Goal: Information Seeking & Learning: Learn about a topic

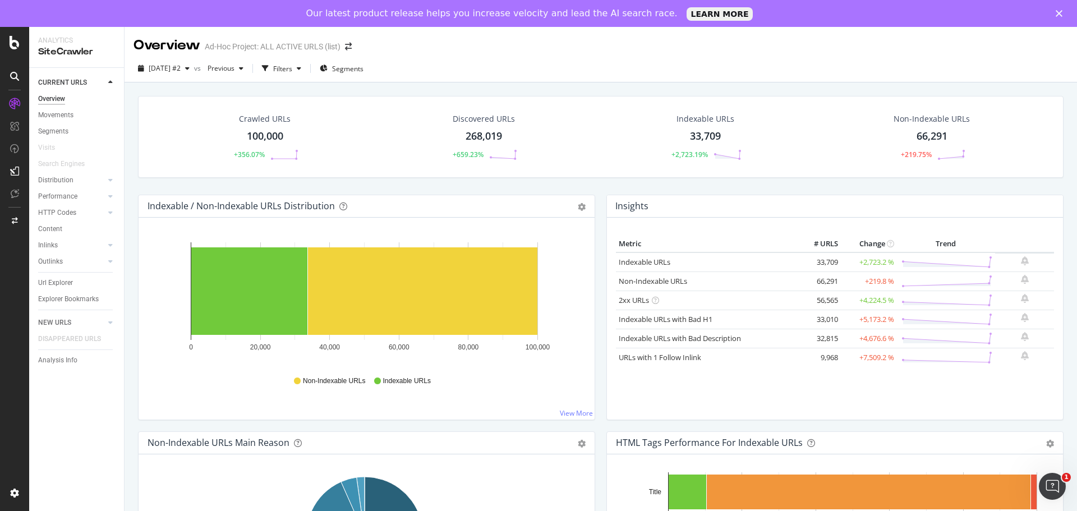
click at [258, 137] on div "100,000" at bounding box center [265, 136] width 36 height 15
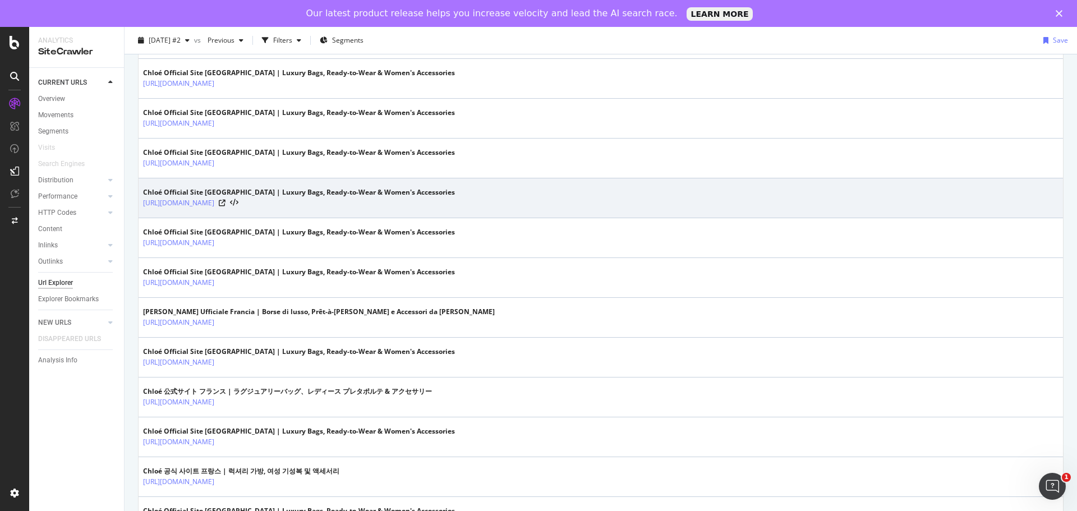
scroll to position [1839, 0]
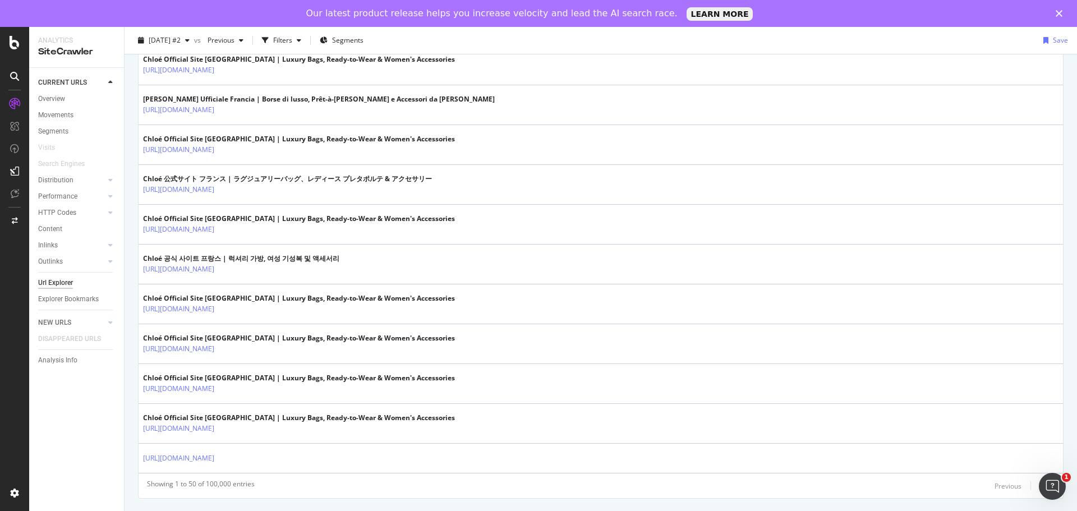
click at [1040, 487] on div "Next" at bounding box center [1047, 486] width 15 height 10
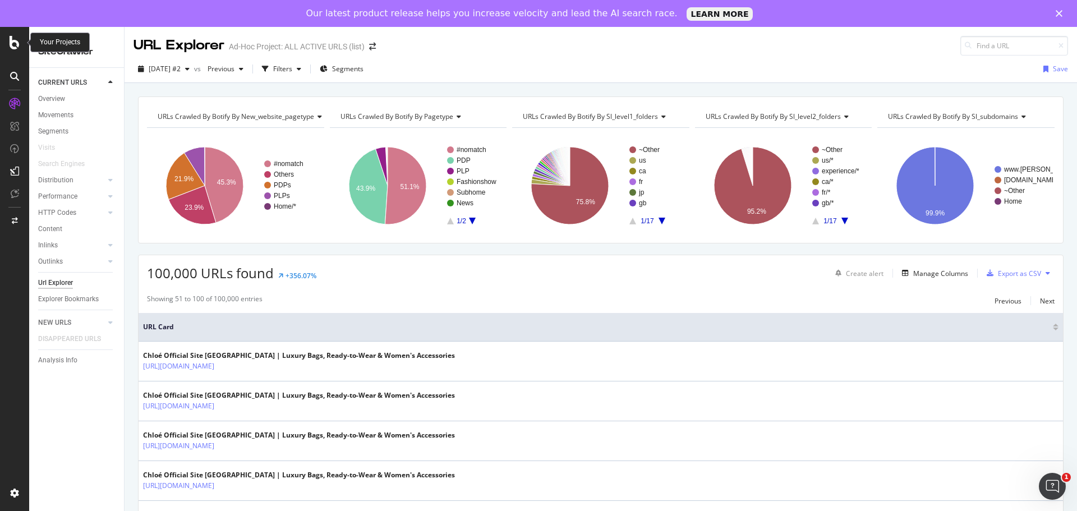
click at [17, 44] on icon at bounding box center [15, 42] width 10 height 13
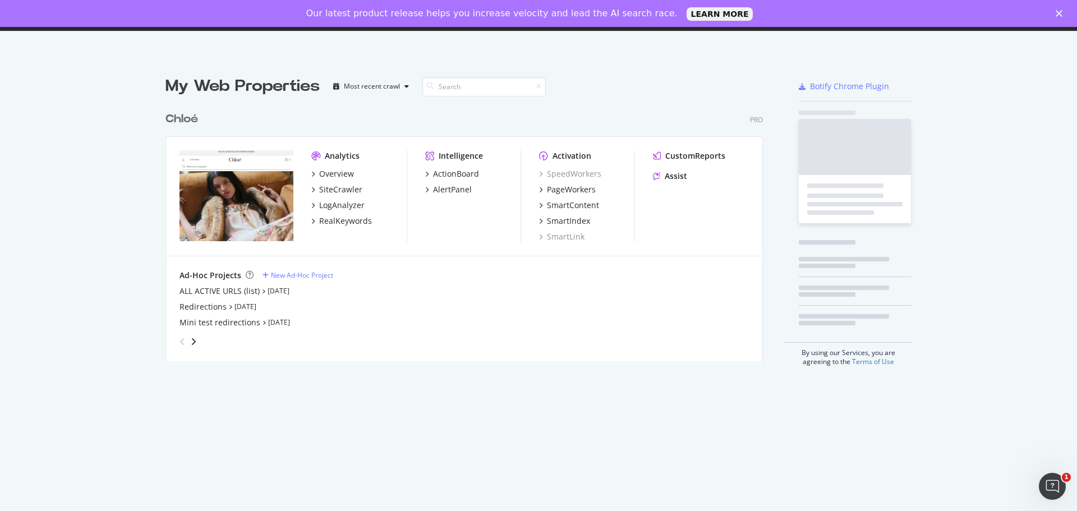
scroll to position [502, 1060]
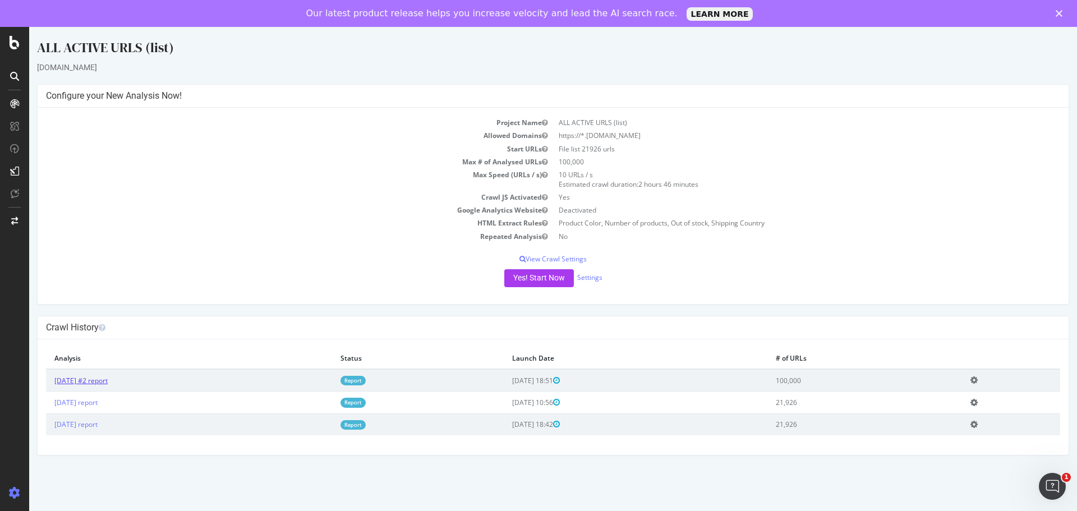
click at [108, 382] on link "[DATE] #2 report" at bounding box center [80, 381] width 53 height 10
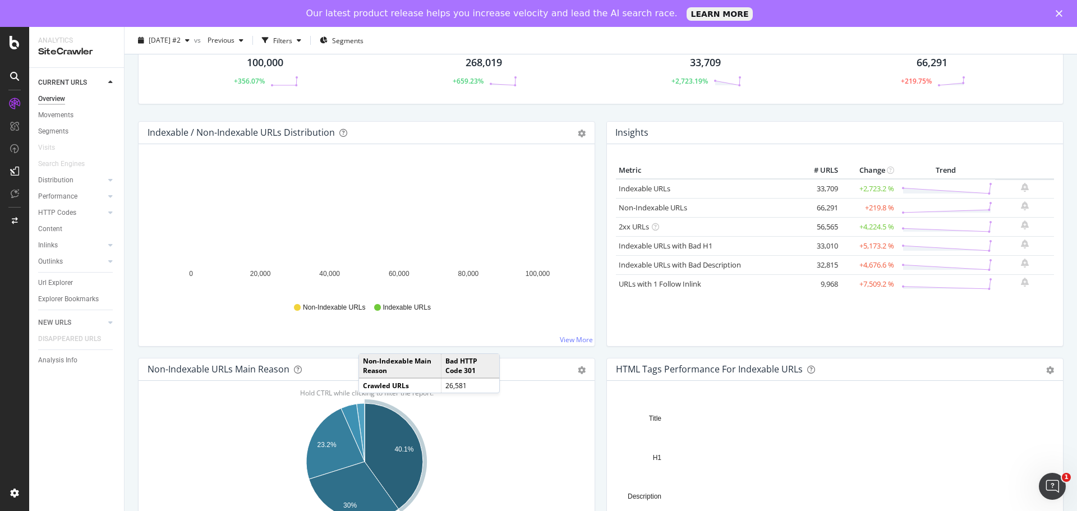
scroll to position [50, 0]
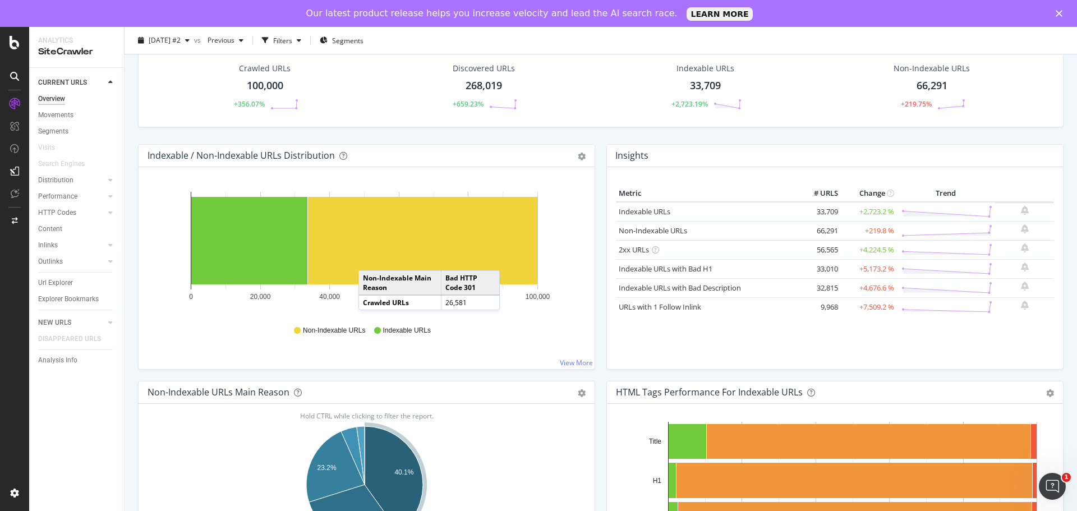
click at [436, 143] on div "Crawled URLs 100,000 +356.07% Discovered URLs 268,019 +659.23% Indexable URLs 3…" at bounding box center [600, 94] width 936 height 99
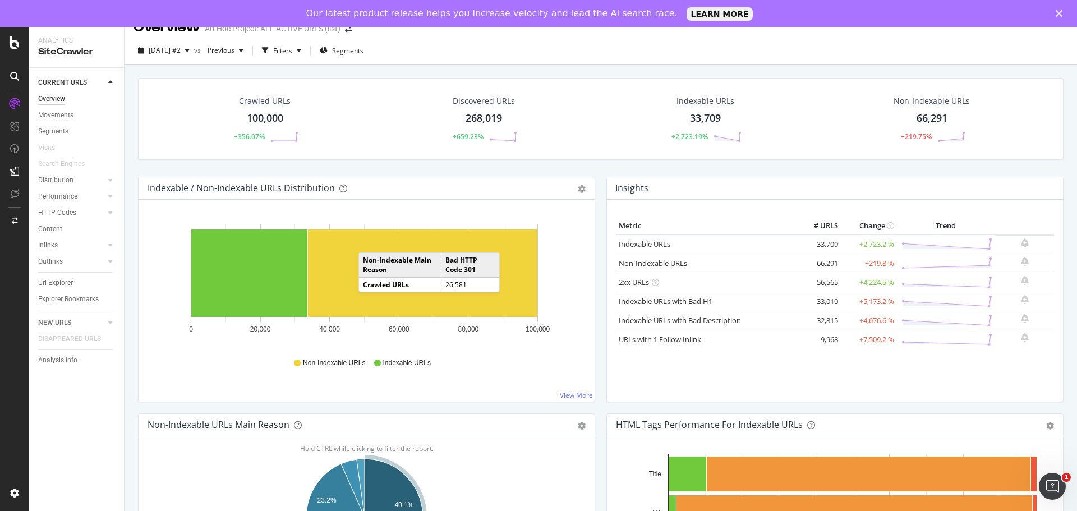
scroll to position [0, 0]
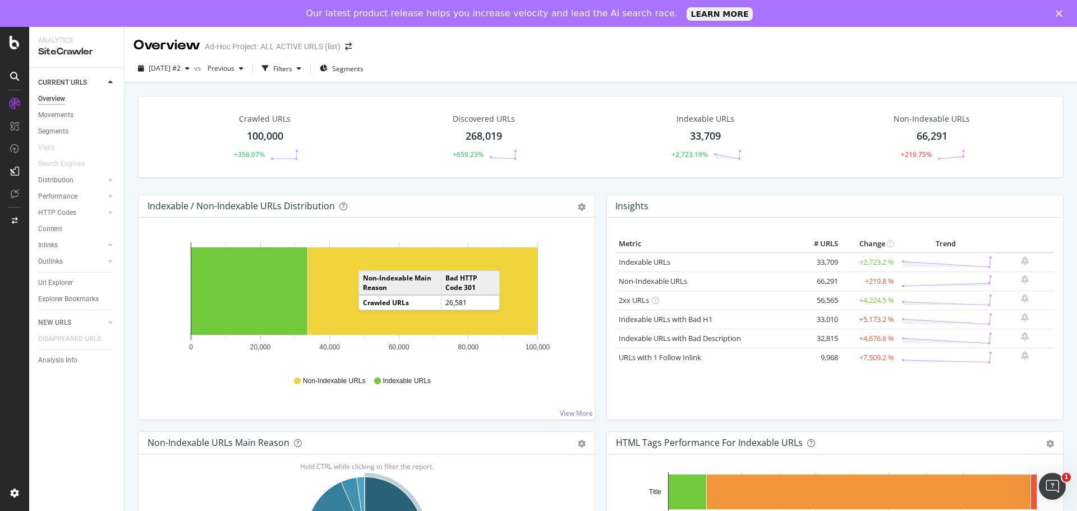
click at [261, 133] on div "100,000" at bounding box center [265, 136] width 36 height 15
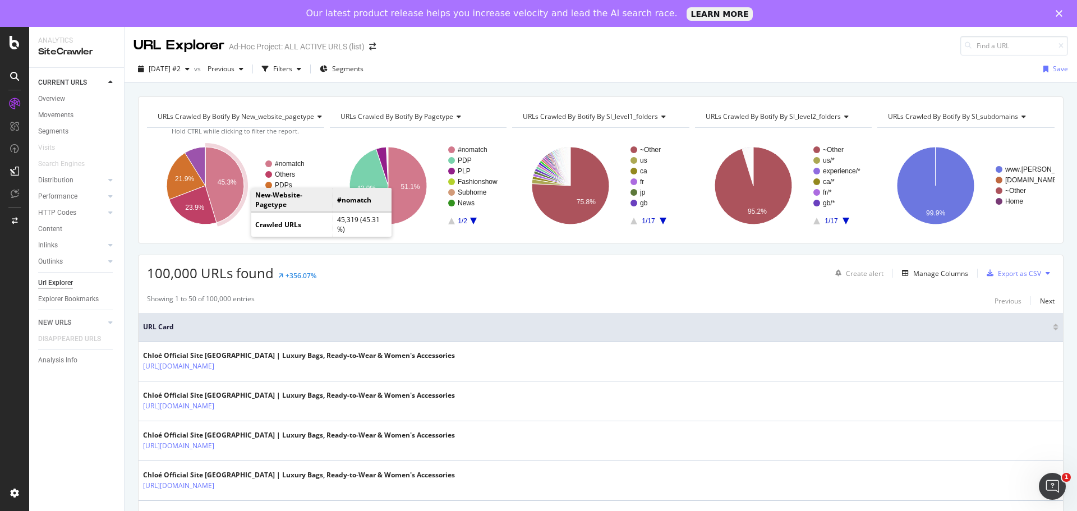
click at [237, 188] on icon "A chart." at bounding box center [224, 185] width 39 height 76
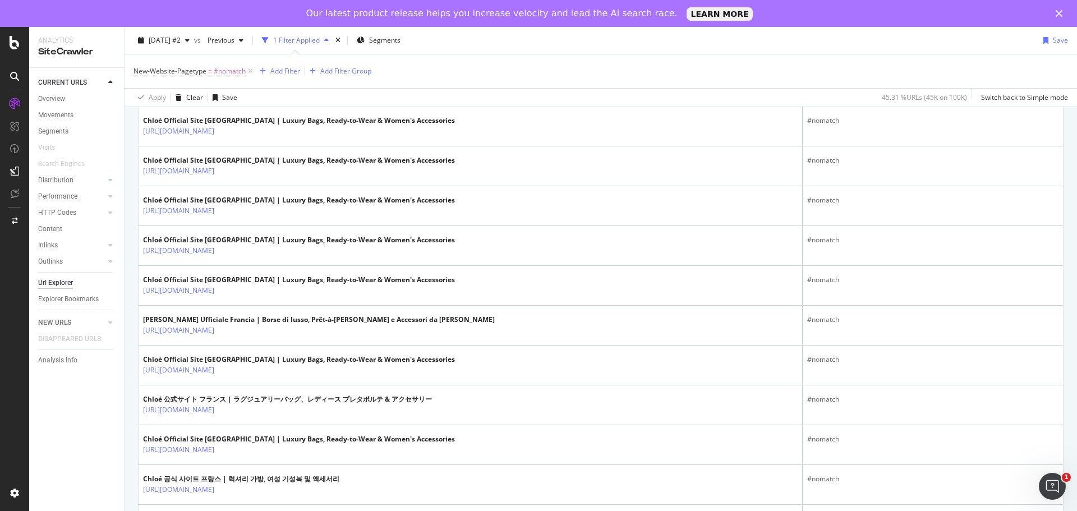
scroll to position [1892, 0]
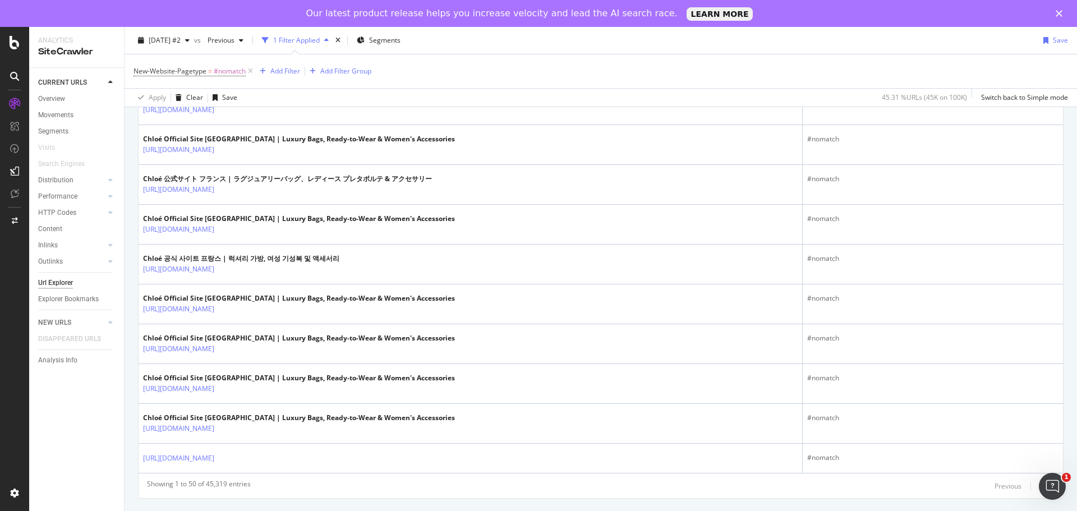
click at [1040, 485] on div "Next" at bounding box center [1047, 486] width 15 height 10
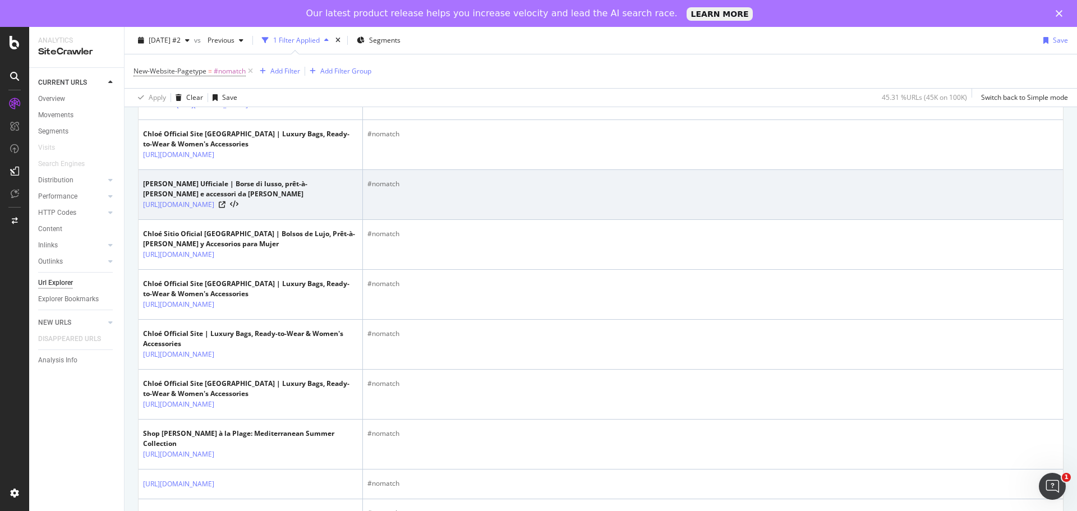
scroll to position [2349, 0]
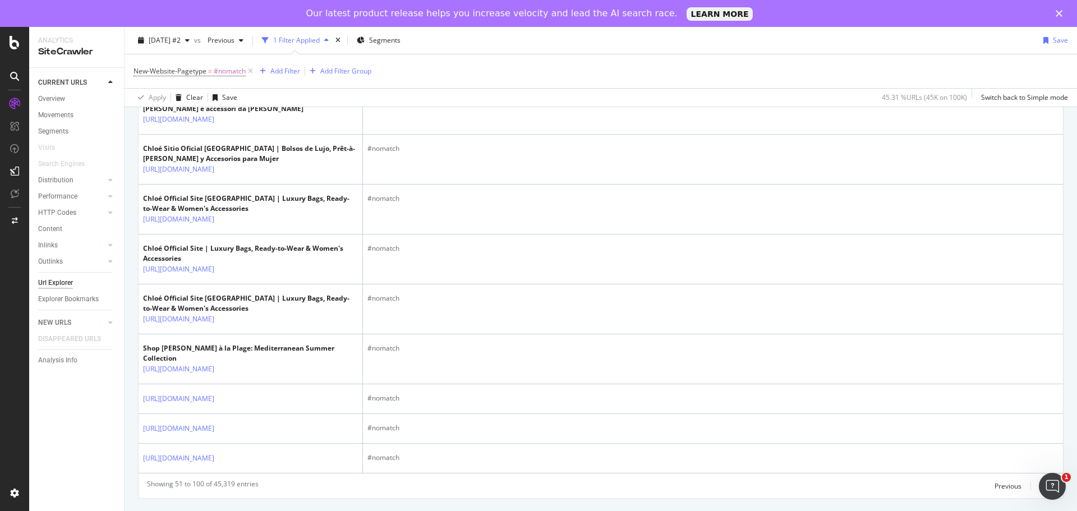
click at [1040, 488] on div "Next" at bounding box center [1047, 486] width 15 height 10
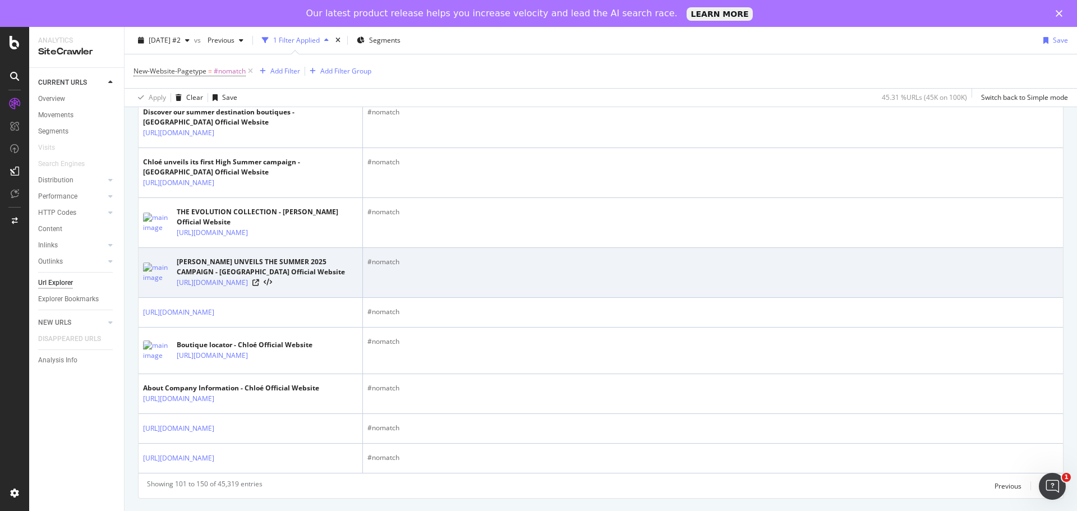
scroll to position [1794, 0]
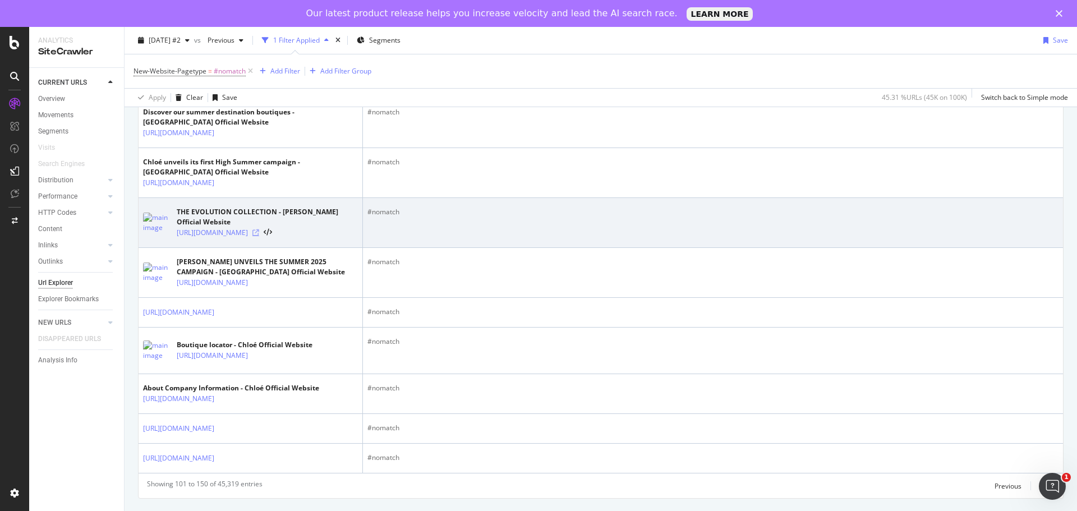
click at [259, 236] on icon at bounding box center [255, 232] width 7 height 7
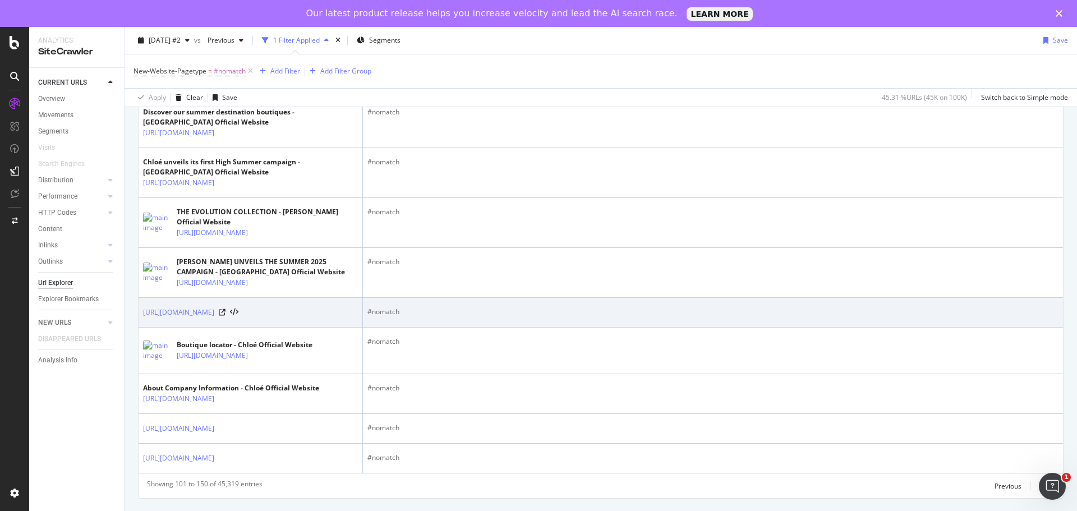
scroll to position [2006, 0]
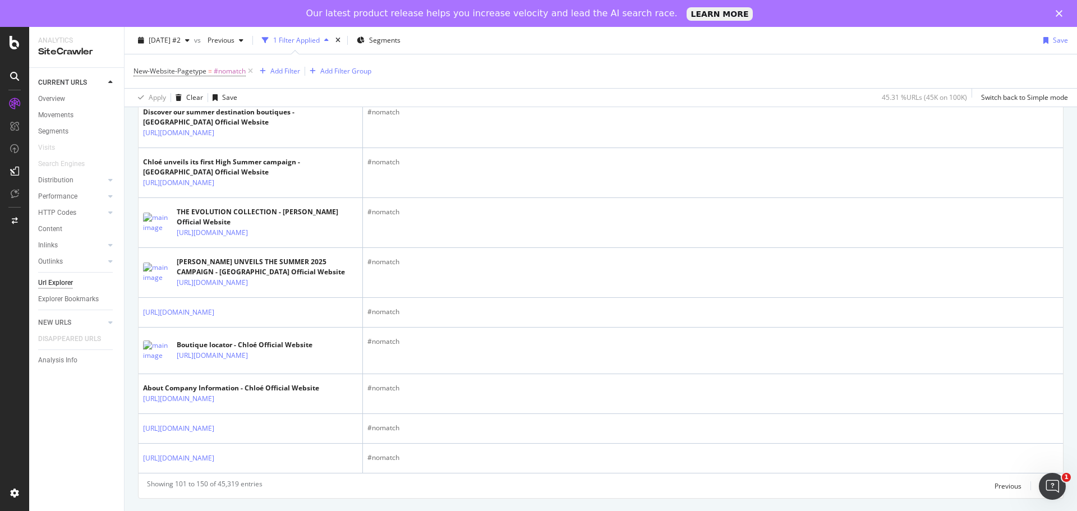
click at [1040, 484] on div "Next" at bounding box center [1047, 486] width 15 height 10
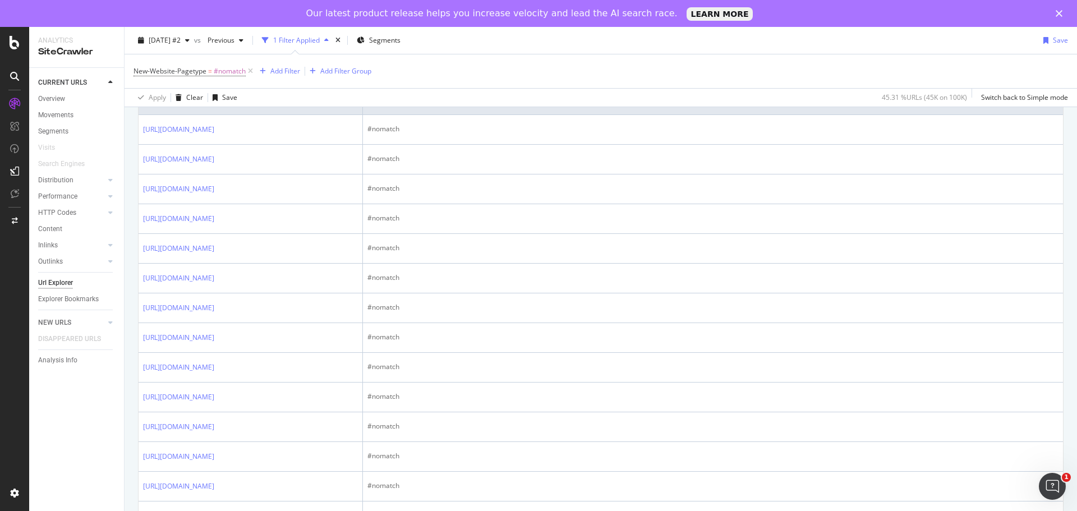
scroll to position [0, 0]
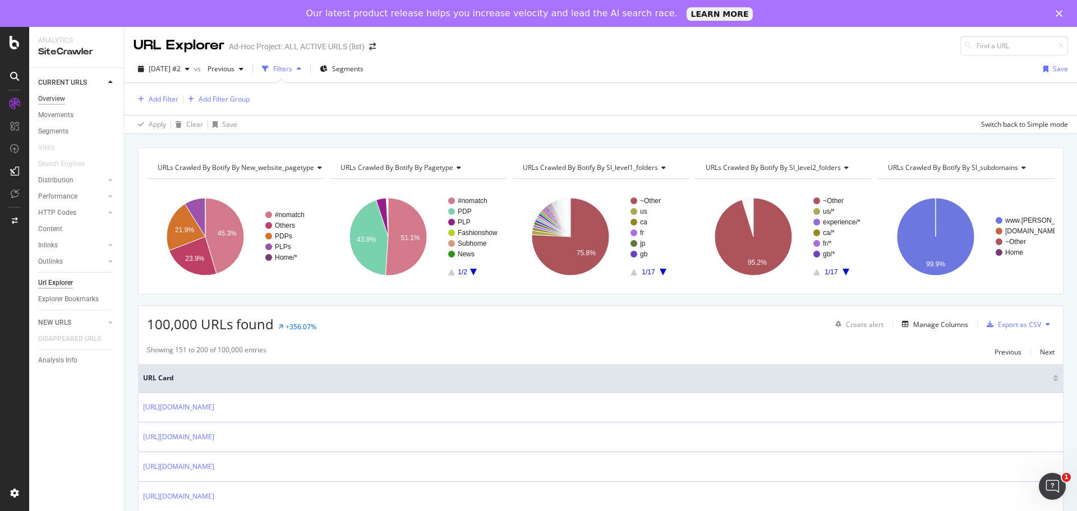
click at [55, 98] on div "Overview" at bounding box center [51, 99] width 27 height 12
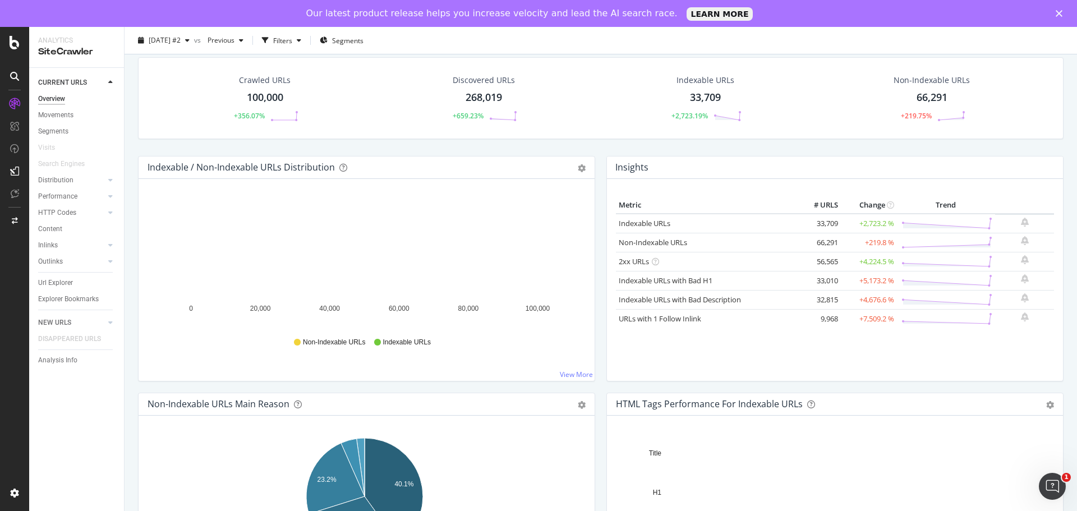
scroll to position [56, 0]
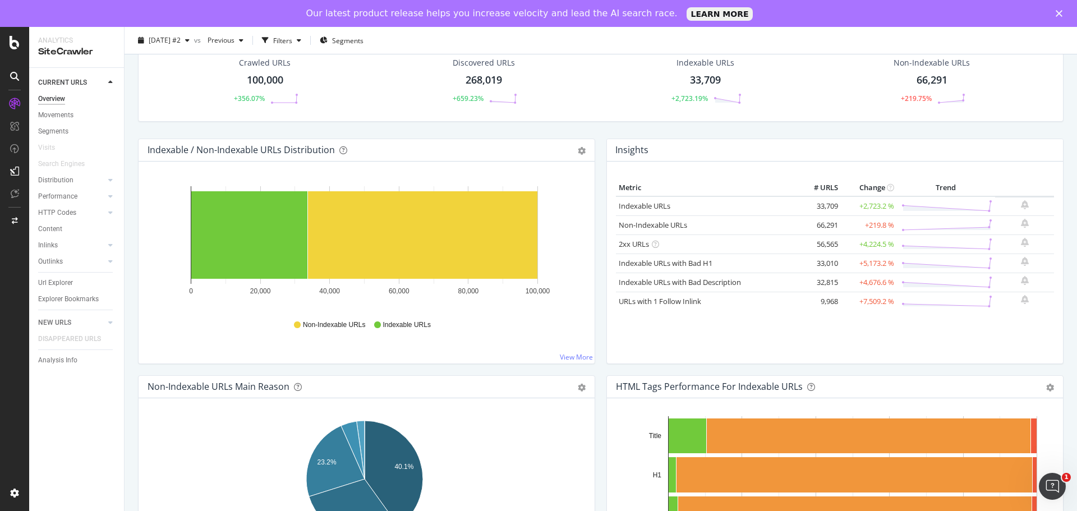
click at [604, 127] on div "Crawled URLs 100,000 +356.07% Discovered URLs 268,019 +659.23% Indexable URLs 3…" at bounding box center [600, 89] width 936 height 99
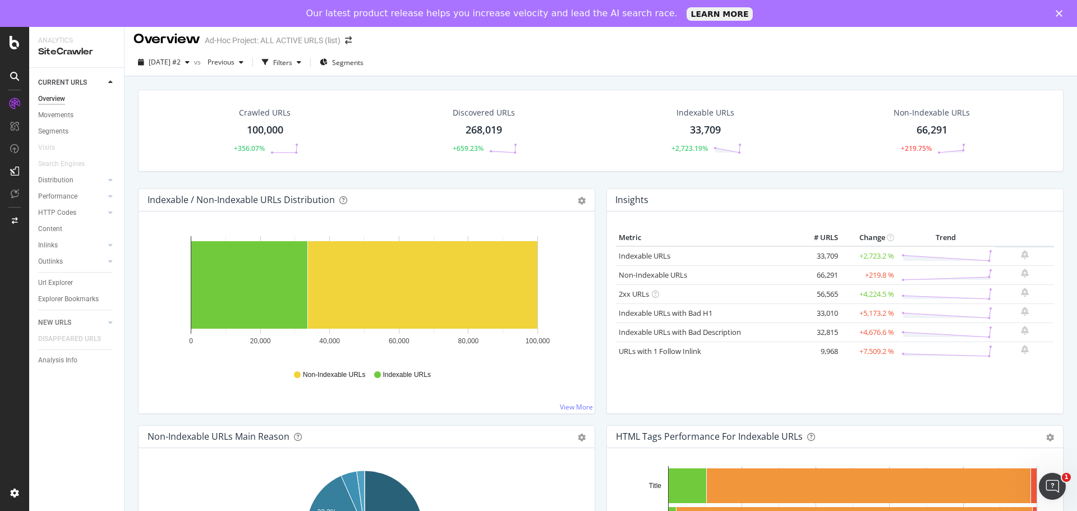
scroll to position [0, 0]
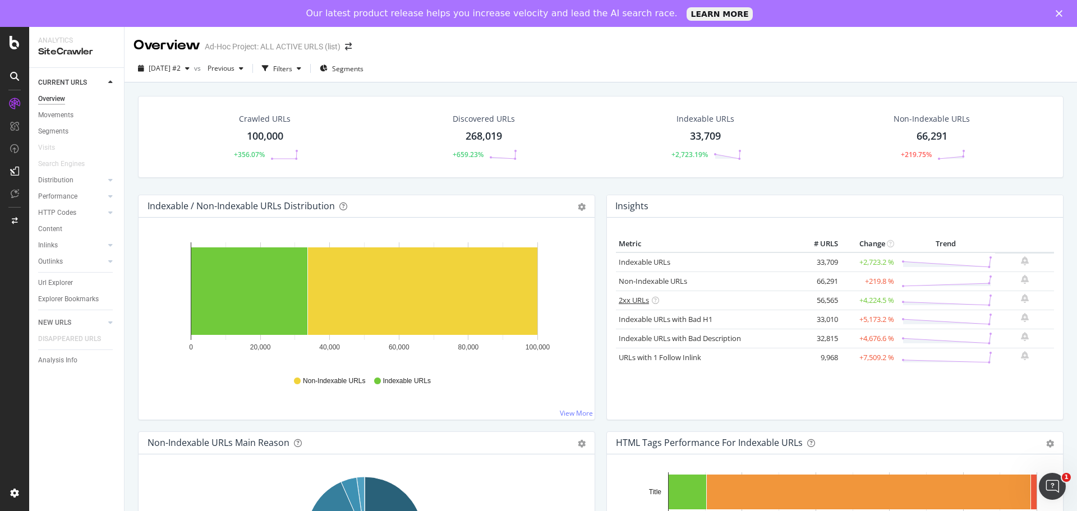
click at [633, 298] on link "2xx URLs" at bounding box center [633, 300] width 30 height 10
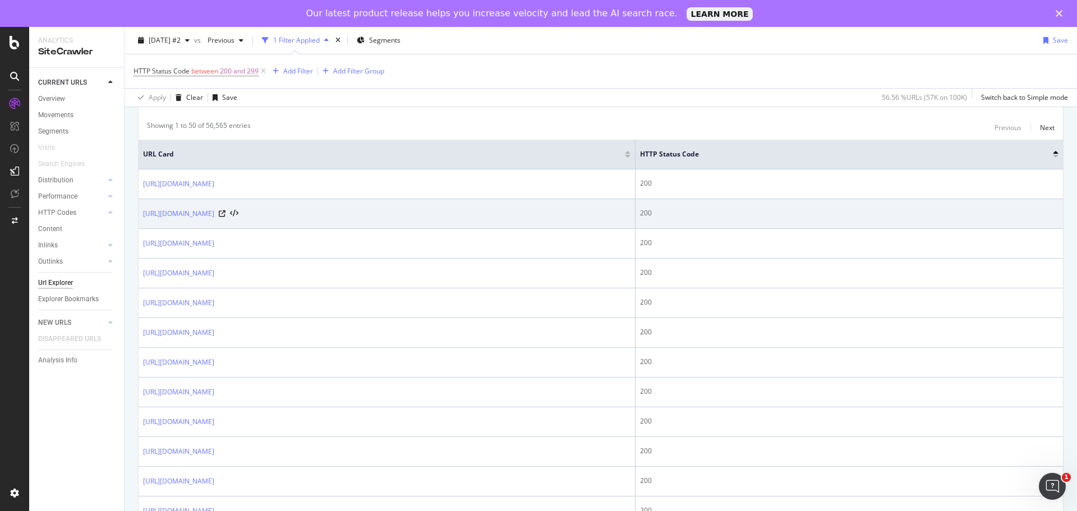
scroll to position [336, 0]
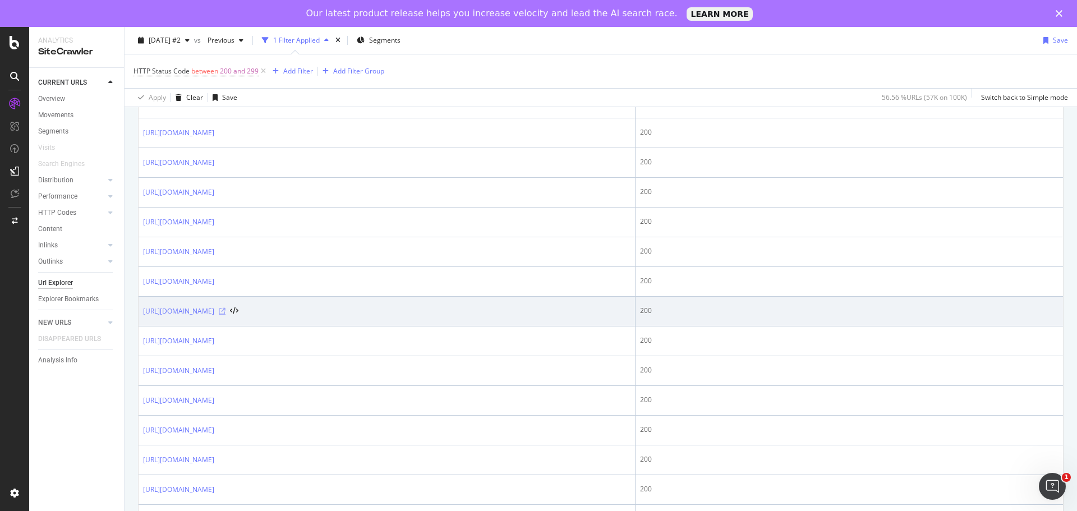
click at [225, 310] on icon at bounding box center [222, 311] width 7 height 7
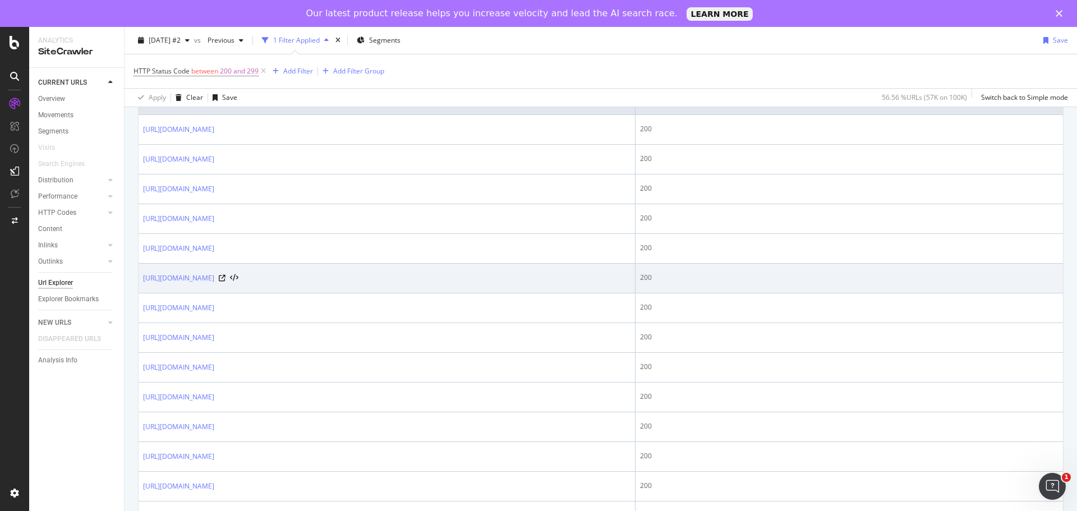
scroll to position [168, 0]
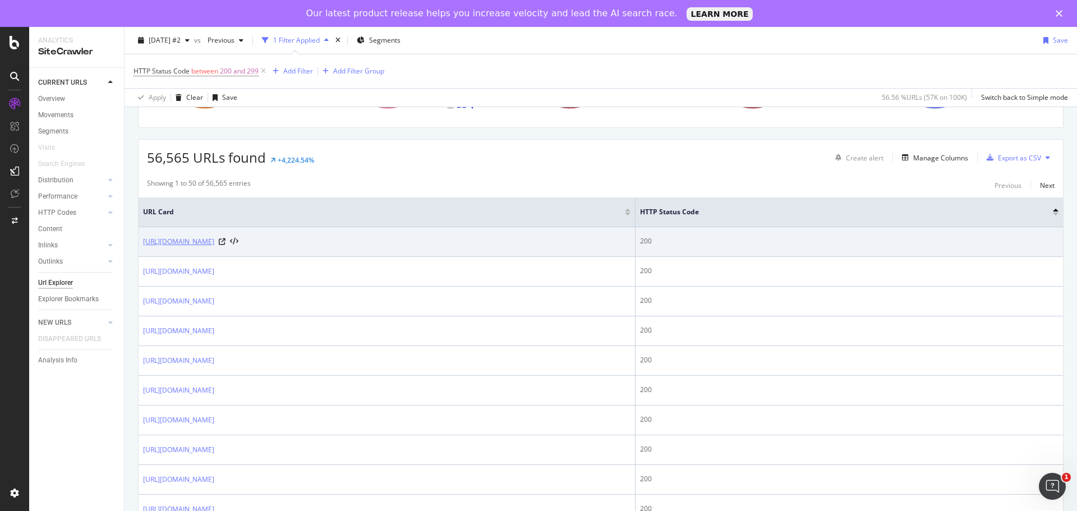
click at [214, 244] on link "https://www.chloe.com/es-do/quickview?pid=CHC25SEK0283742" at bounding box center [178, 241] width 71 height 11
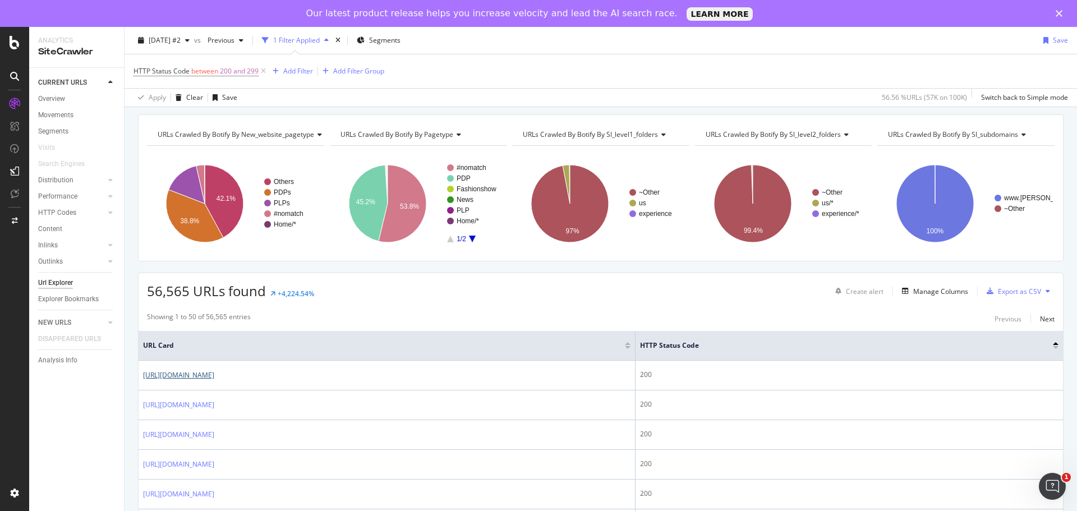
scroll to position [0, 0]
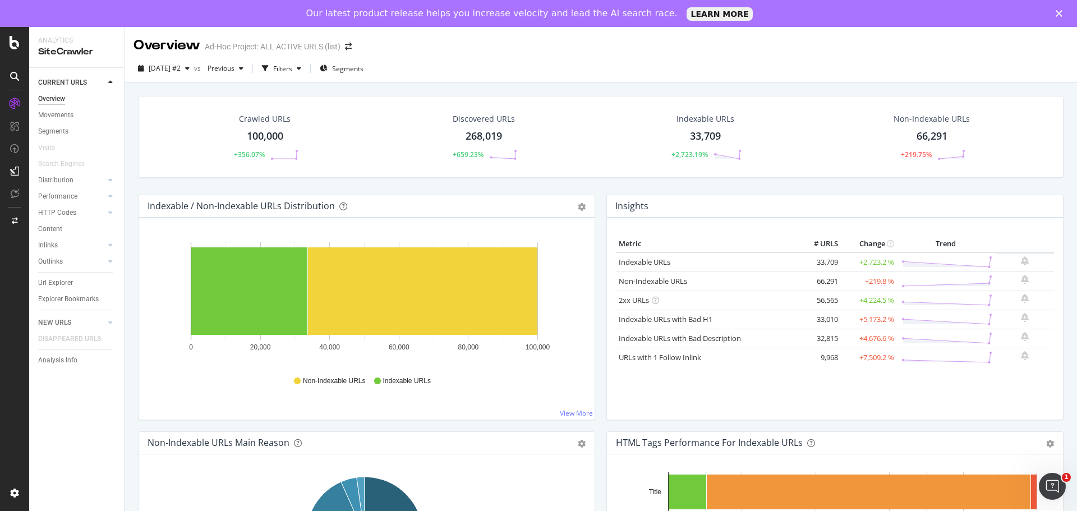
click at [273, 137] on div "100,000" at bounding box center [265, 136] width 36 height 15
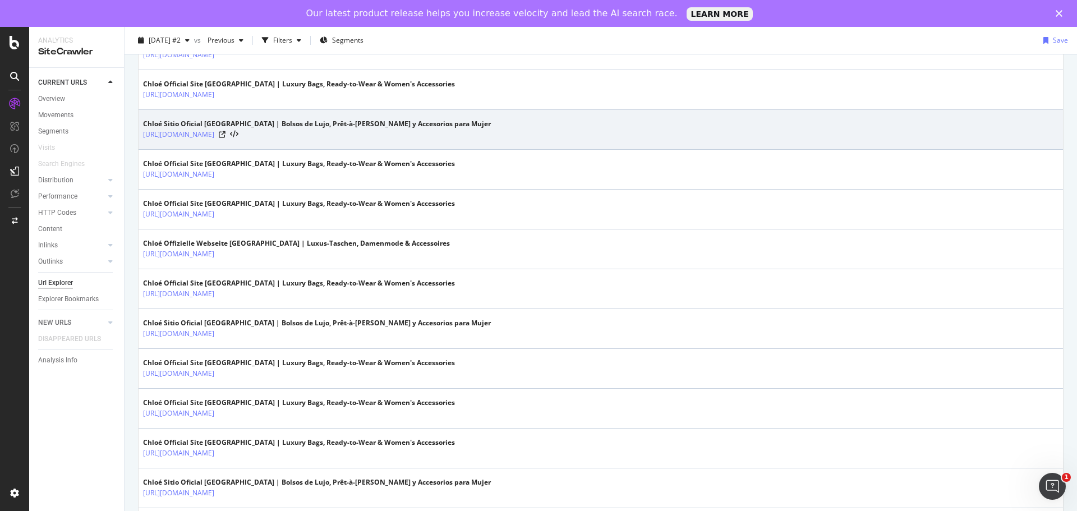
scroll to position [829, 0]
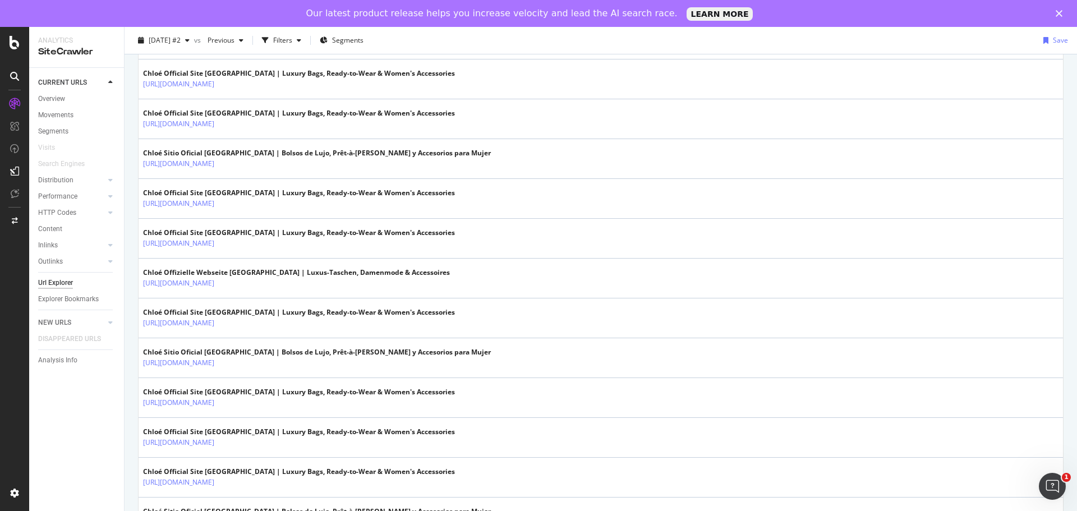
click at [82, 90] on div "CURRENT URLS" at bounding box center [81, 83] width 86 height 16
click at [82, 95] on link "Overview" at bounding box center [77, 99] width 78 height 12
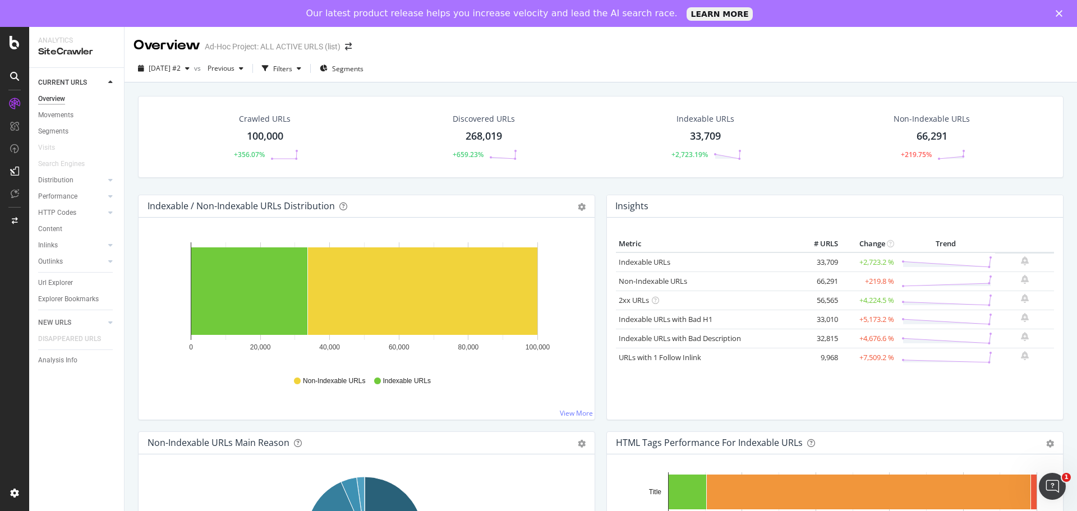
click at [78, 56] on div "SiteCrawler" at bounding box center [76, 51] width 77 height 13
click at [16, 47] on icon at bounding box center [15, 42] width 10 height 13
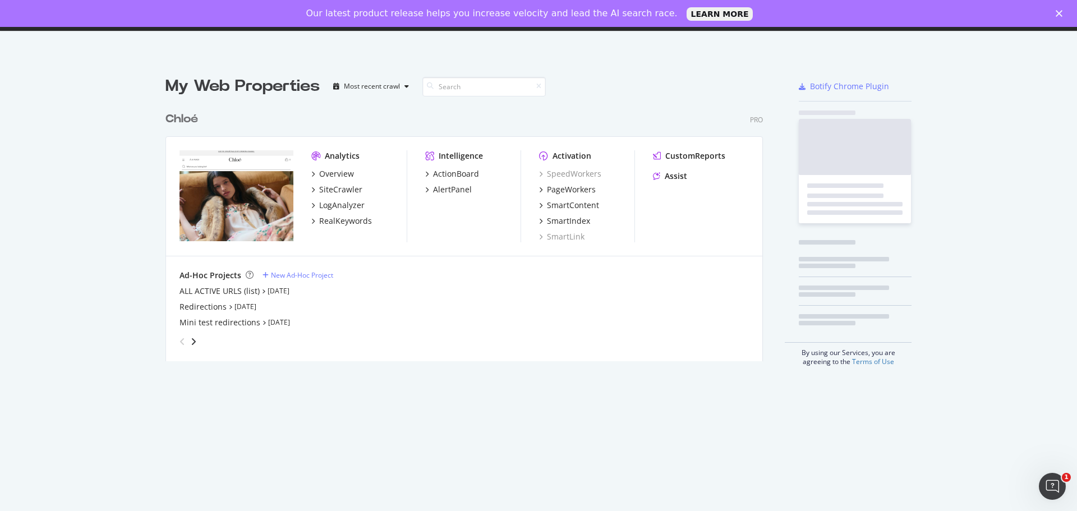
scroll to position [502, 1060]
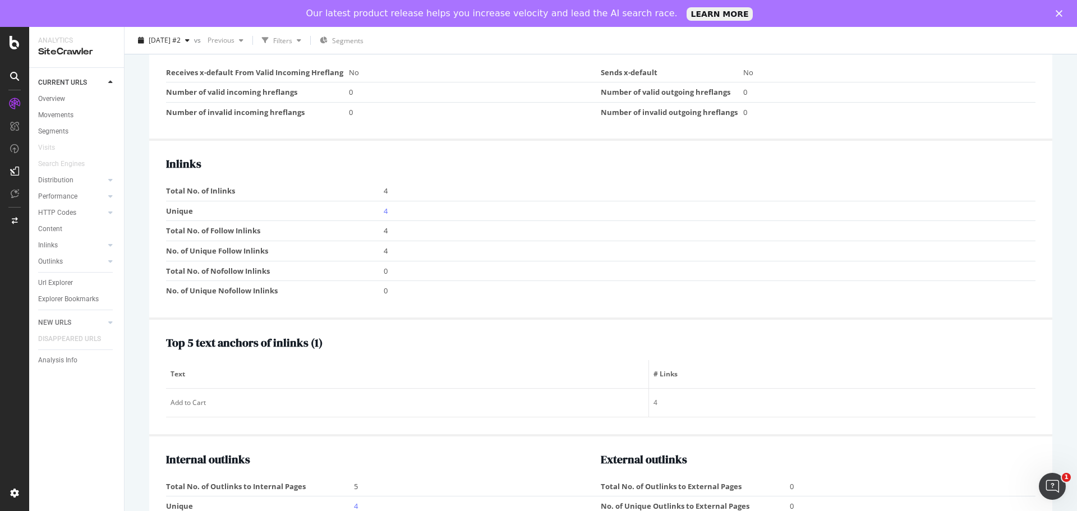
scroll to position [926, 0]
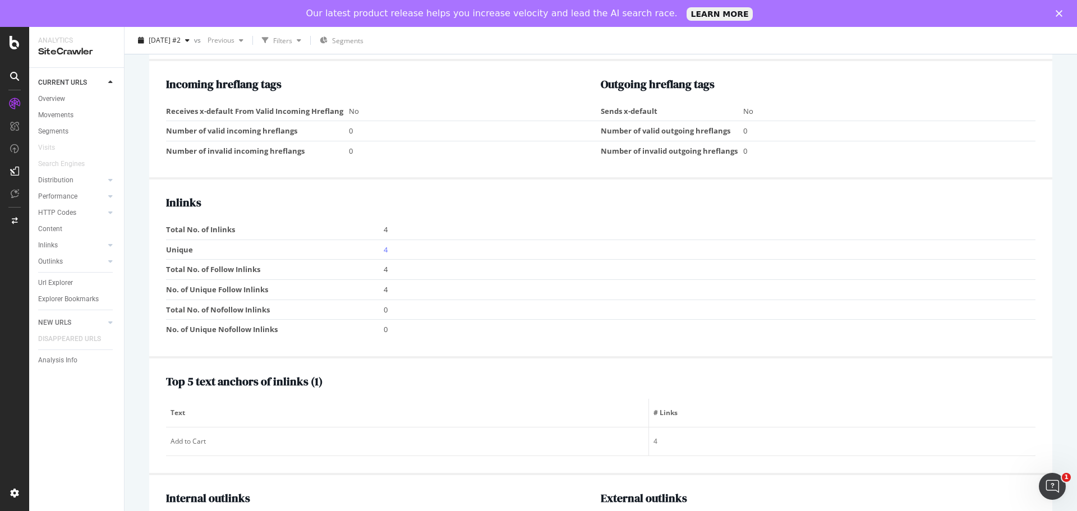
click at [384, 230] on td "4" at bounding box center [710, 230] width 652 height 20
click at [385, 247] on link "4" at bounding box center [386, 249] width 4 height 10
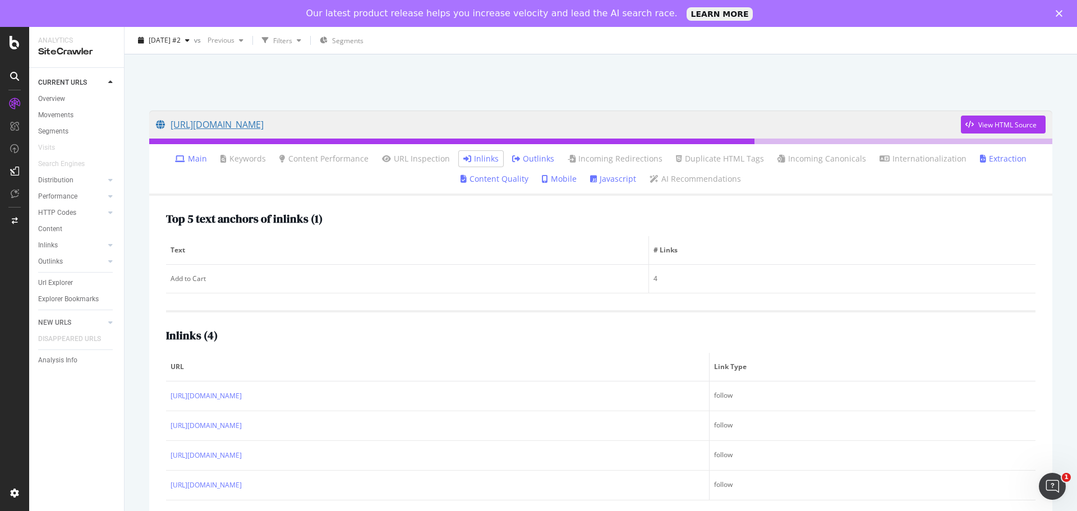
scroll to position [56, 0]
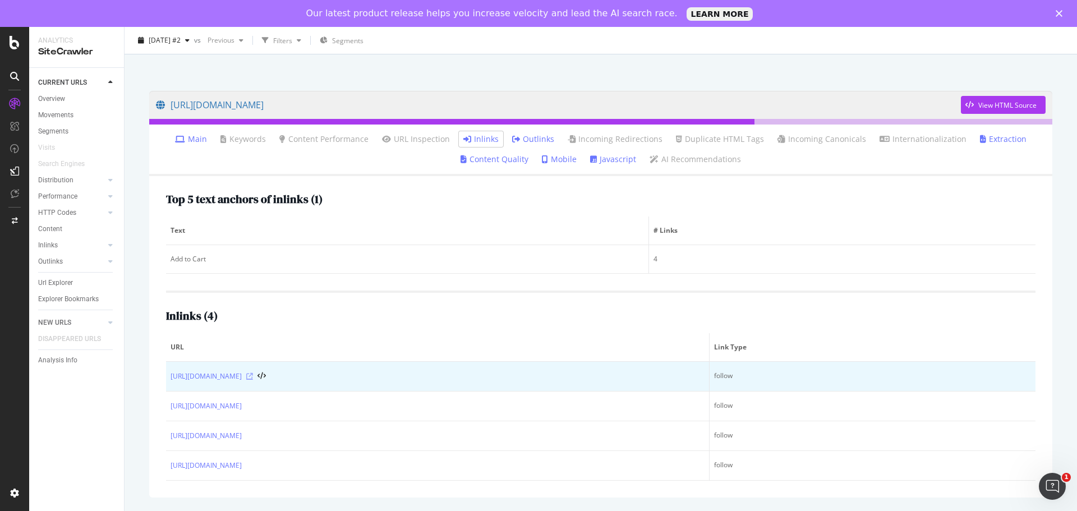
click at [253, 376] on icon at bounding box center [249, 376] width 7 height 7
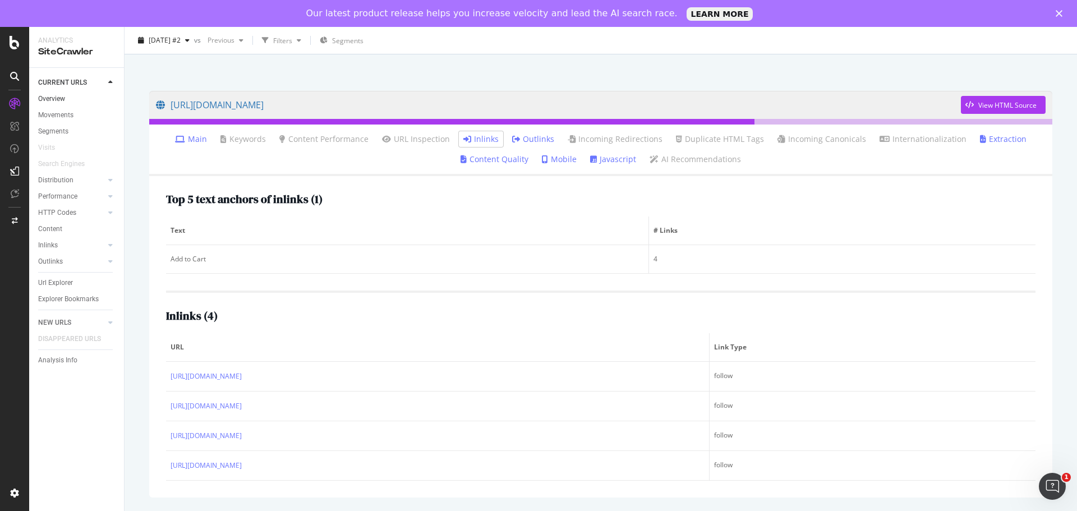
click at [93, 100] on link "Overview" at bounding box center [77, 99] width 78 height 12
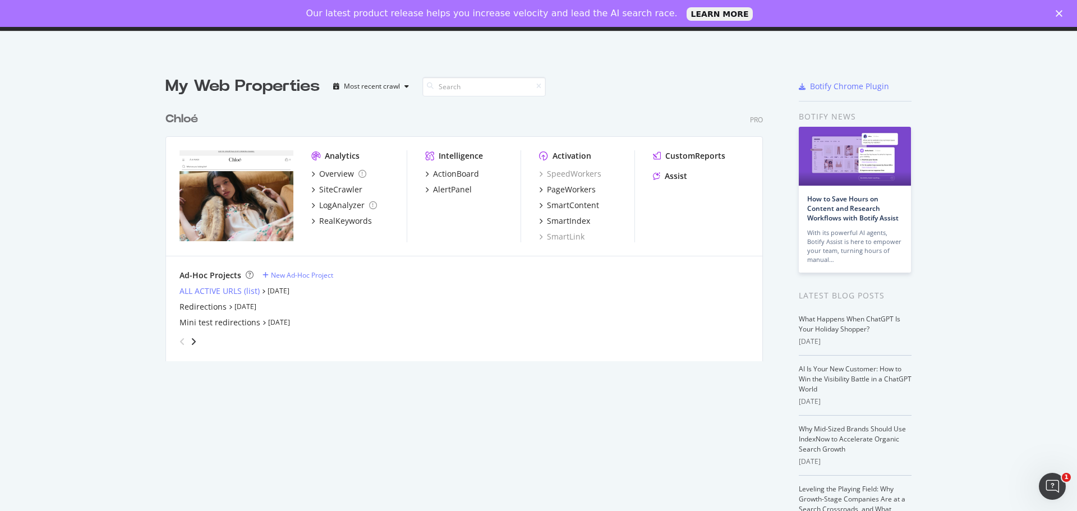
scroll to position [502, 1060]
click at [229, 290] on div "ALL ACTIVE URLS (list)" at bounding box center [219, 290] width 80 height 11
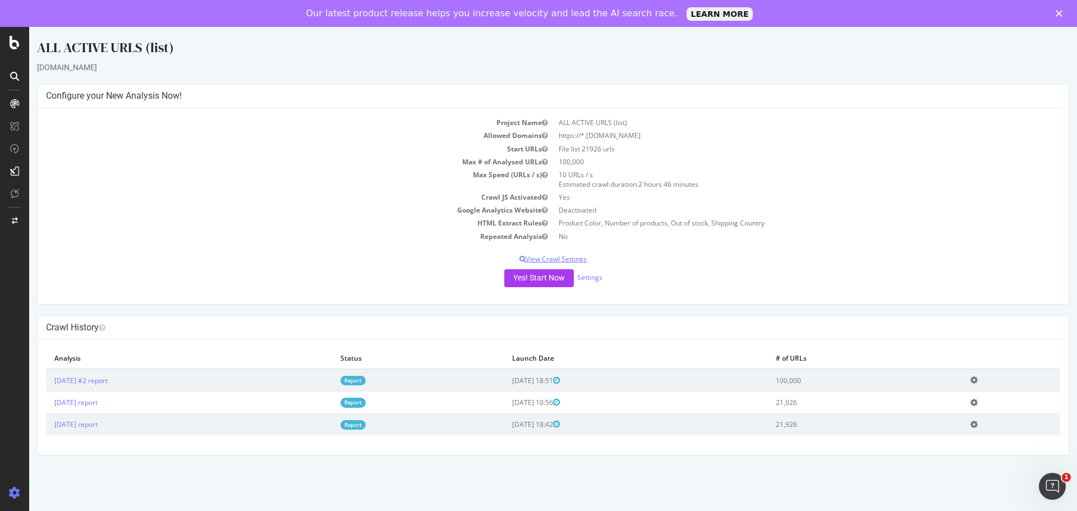
click at [576, 263] on p "View Crawl Settings" at bounding box center [553, 259] width 1014 height 10
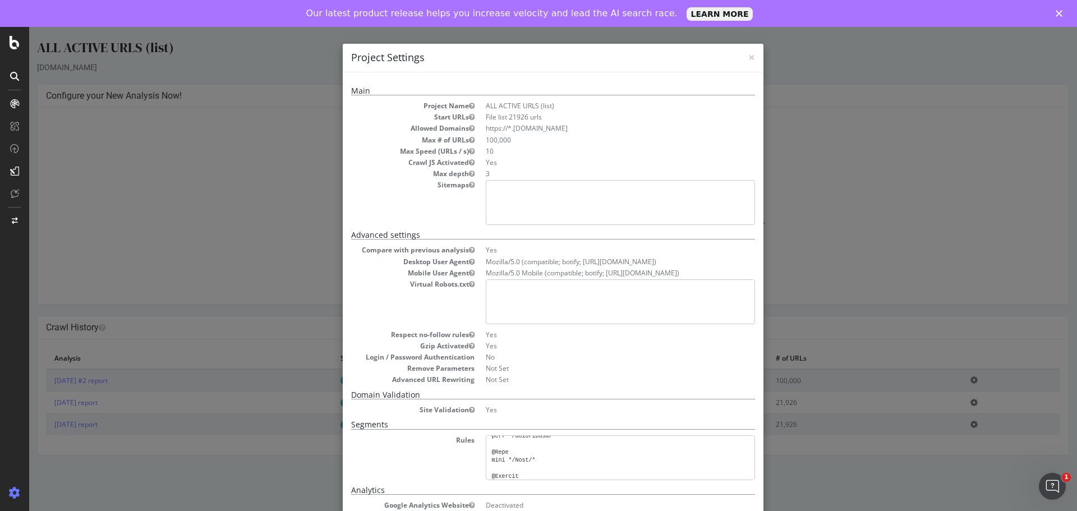
click at [820, 135] on div "× Close Project Settings Main Project Name ALL ACTIVE URLS (list) Start URLs Fi…" at bounding box center [552, 282] width 1047 height 511
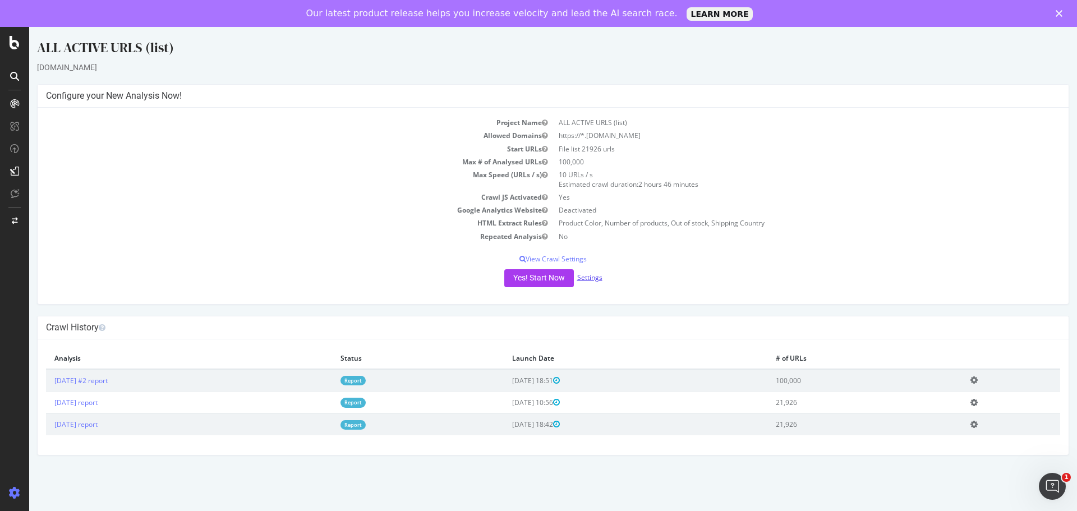
click at [597, 275] on link "Settings" at bounding box center [589, 278] width 25 height 10
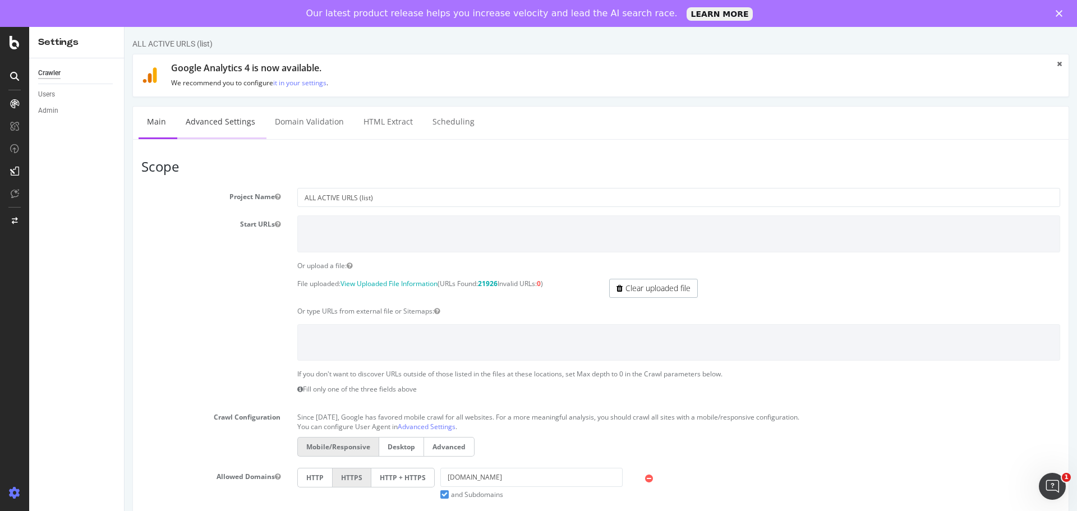
click at [241, 131] on link "Advanced Settings" at bounding box center [220, 122] width 86 height 31
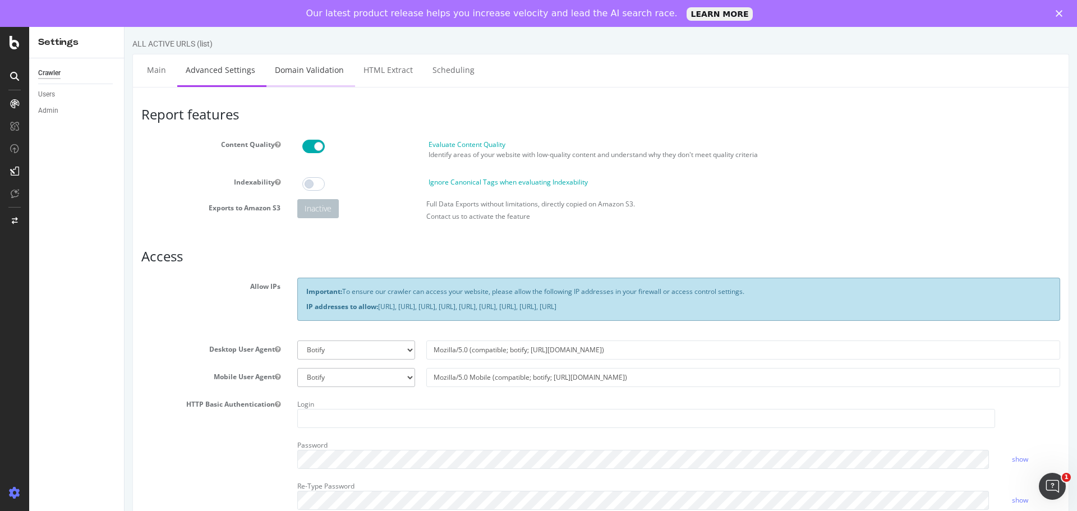
click at [299, 71] on link "Domain Validation" at bounding box center [309, 69] width 86 height 31
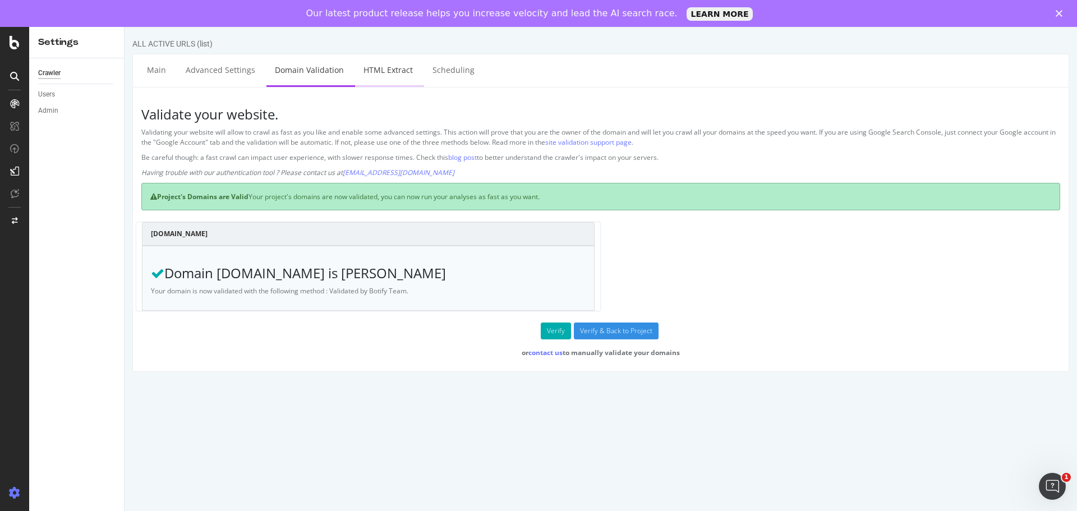
click at [379, 80] on link "HTML Extract" at bounding box center [388, 69] width 66 height 31
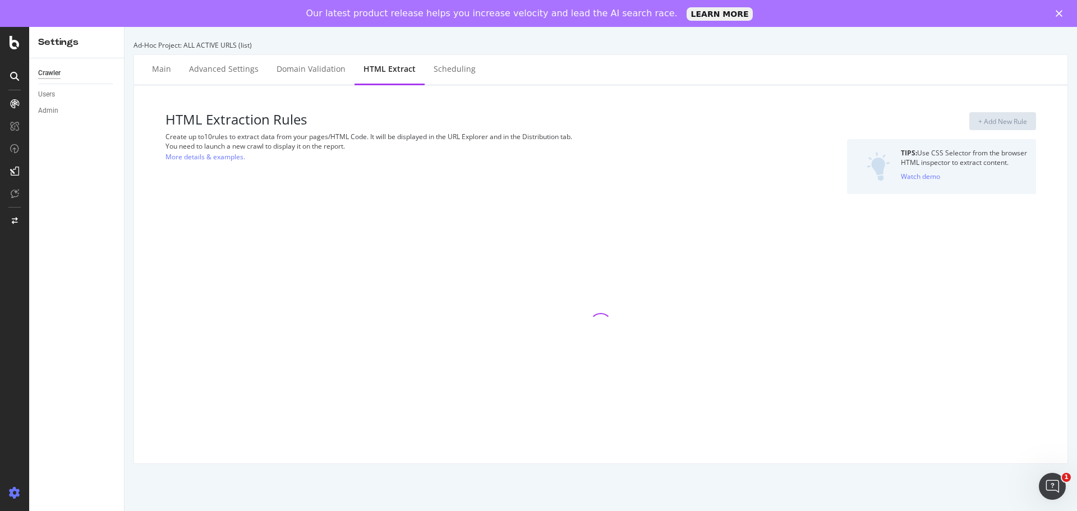
select select "exist"
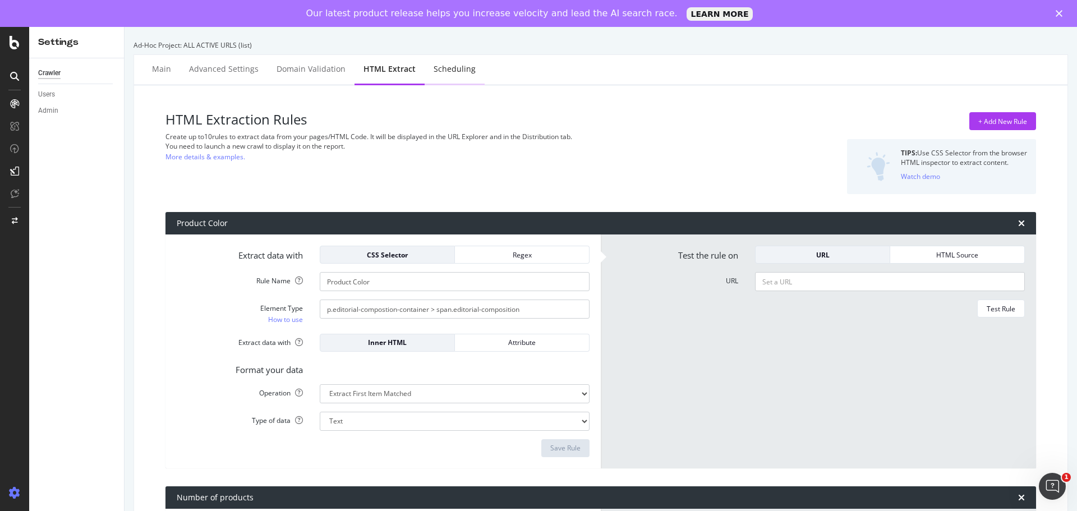
click at [440, 73] on div "Scheduling" at bounding box center [454, 68] width 42 height 11
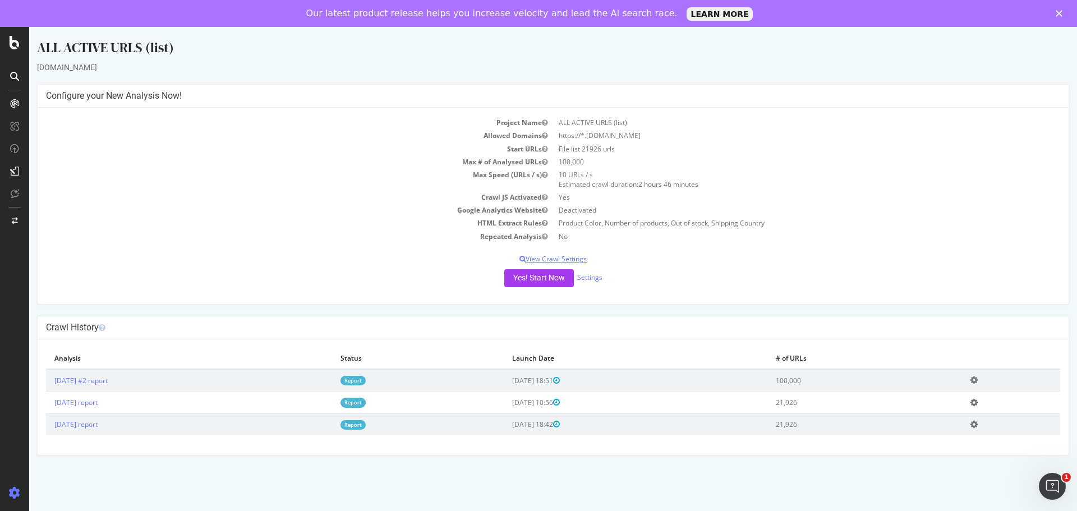
click at [551, 256] on p "View Crawl Settings" at bounding box center [553, 259] width 1014 height 10
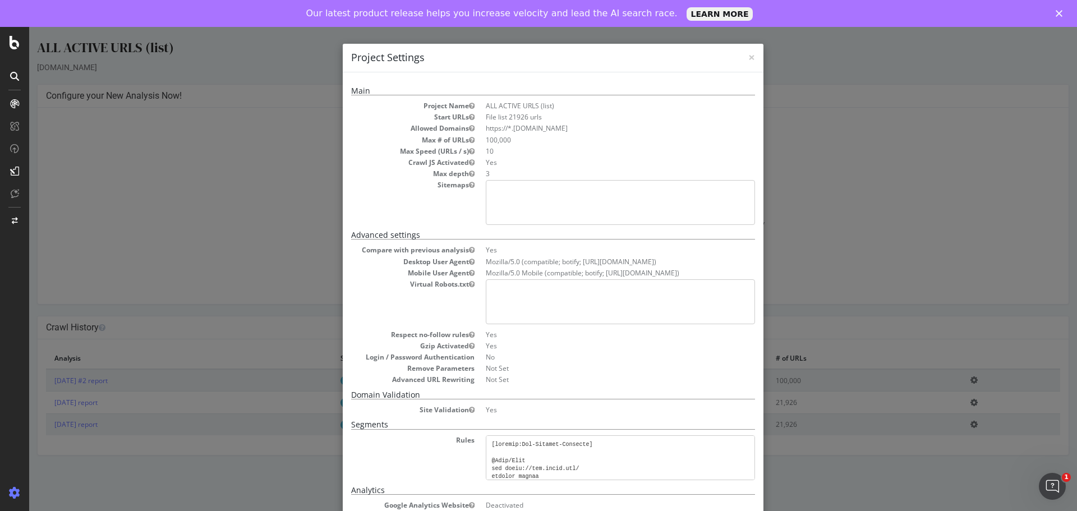
click at [808, 293] on div "× Close Project Settings Main Project Name ALL ACTIVE URLS (list) Start URLs Fi…" at bounding box center [552, 282] width 1047 height 511
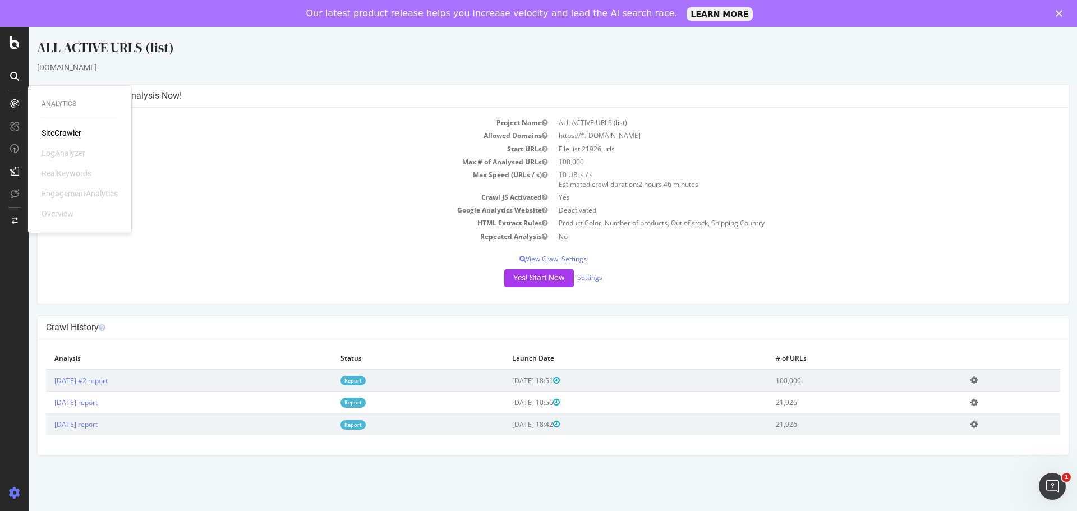
click at [47, 129] on div "SiteCrawler" at bounding box center [61, 132] width 40 height 11
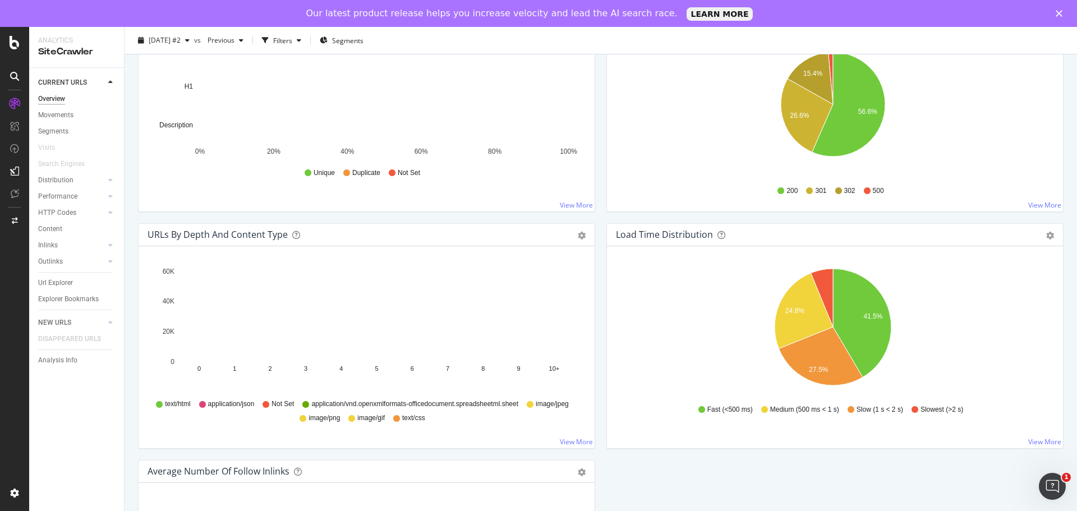
scroll to position [785, 0]
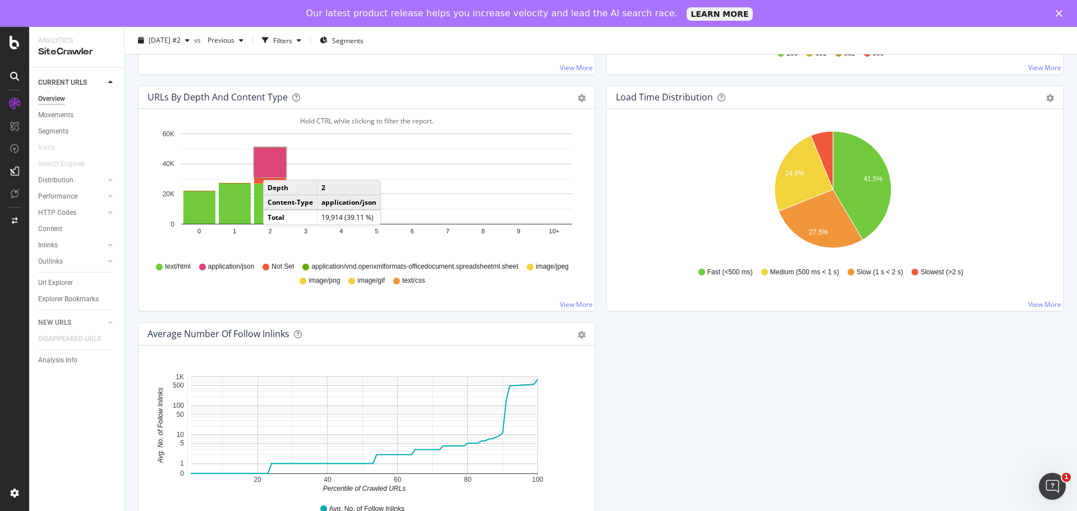
click at [274, 169] on rect "A chart." at bounding box center [270, 162] width 32 height 30
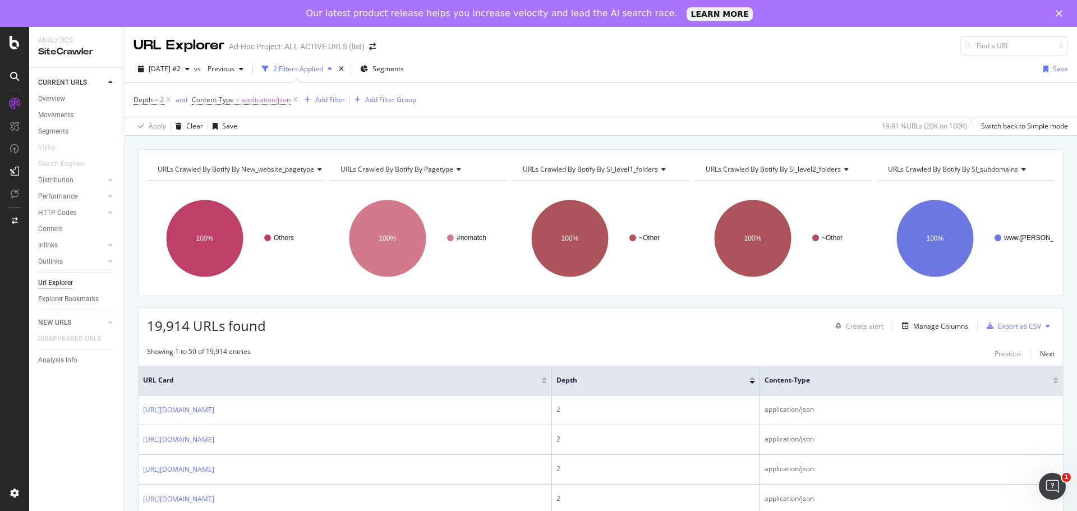
click at [528, 135] on div "Apply Clear Save 19.91 % URLs ( 20K on 100K ) Switch back to Simple mode" at bounding box center [600, 126] width 952 height 19
